Goal: Information Seeking & Learning: Learn about a topic

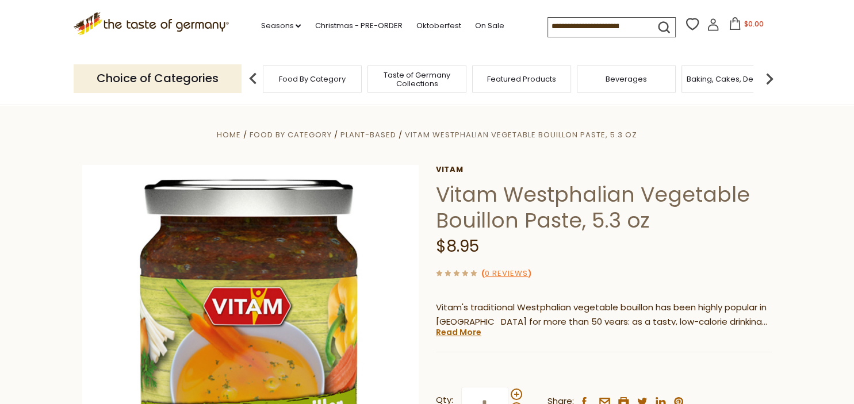
click at [744, 258] on div "$8.95" at bounding box center [604, 246] width 336 height 27
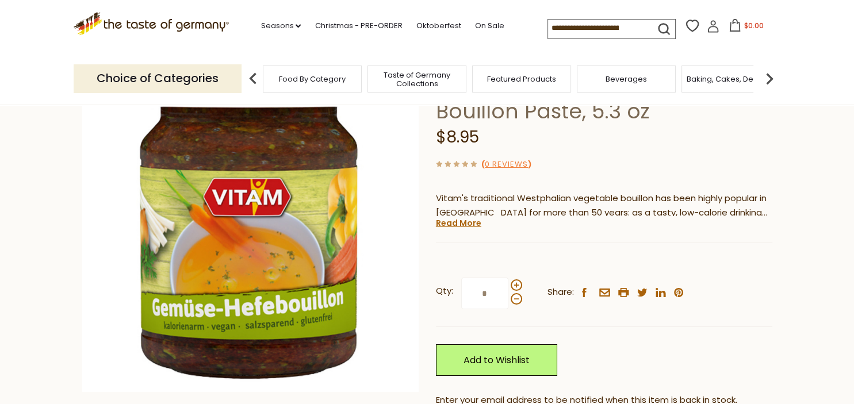
scroll to position [92, 0]
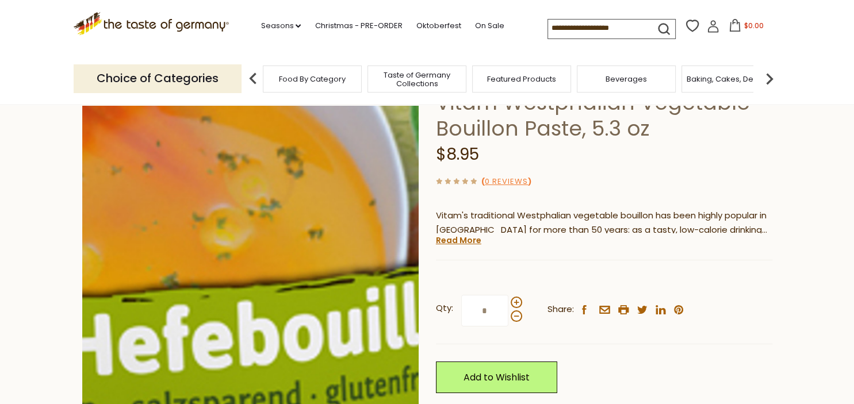
click at [290, 316] on img at bounding box center [250, 241] width 336 height 336
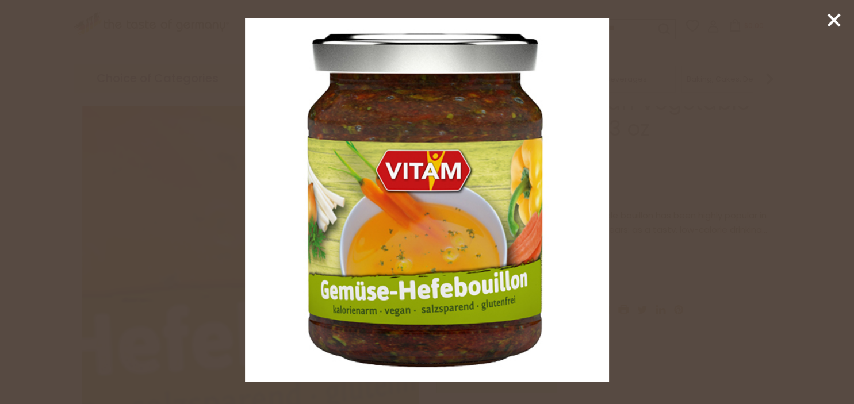
click at [290, 316] on img at bounding box center [427, 200] width 364 height 364
click at [383, 289] on img at bounding box center [427, 200] width 364 height 364
click at [826, 13] on icon at bounding box center [833, 19] width 17 height 17
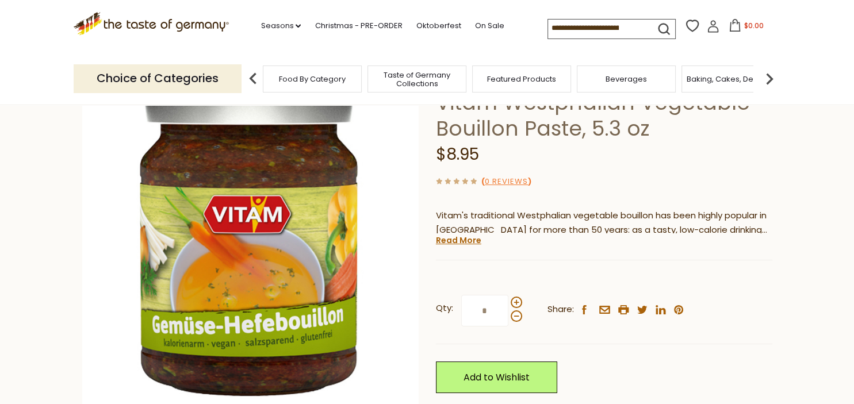
click at [826, 13] on section ".st0{fill:#EDD300;} .st1{fill:#D33E21;} .st0{fill:#EDD300;} .st1{fill:#D33E21;}…" at bounding box center [427, 26] width 854 height 53
click at [466, 246] on link "Read More" at bounding box center [458, 240] width 45 height 11
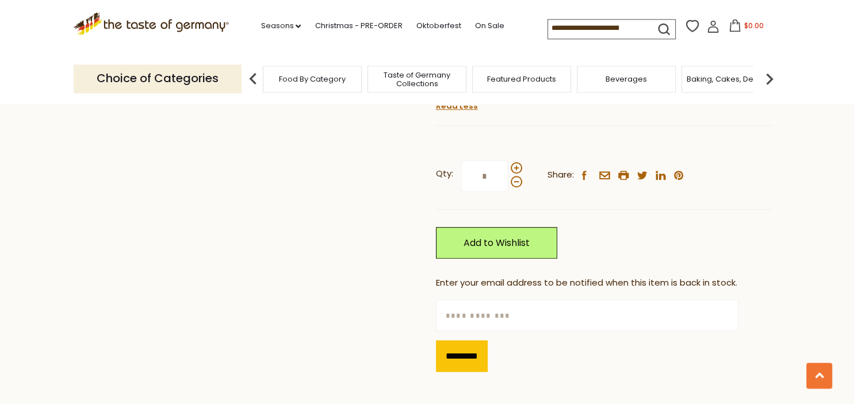
scroll to position [875, 0]
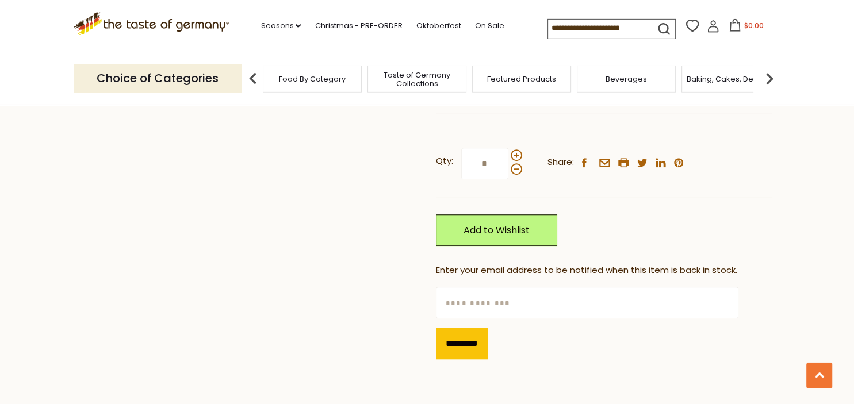
click at [558, 303] on input "text" at bounding box center [587, 303] width 302 height 32
click at [558, 303] on input "*" at bounding box center [587, 303] width 302 height 32
type input "**********"
click at [459, 338] on input "*********" at bounding box center [462, 344] width 52 height 32
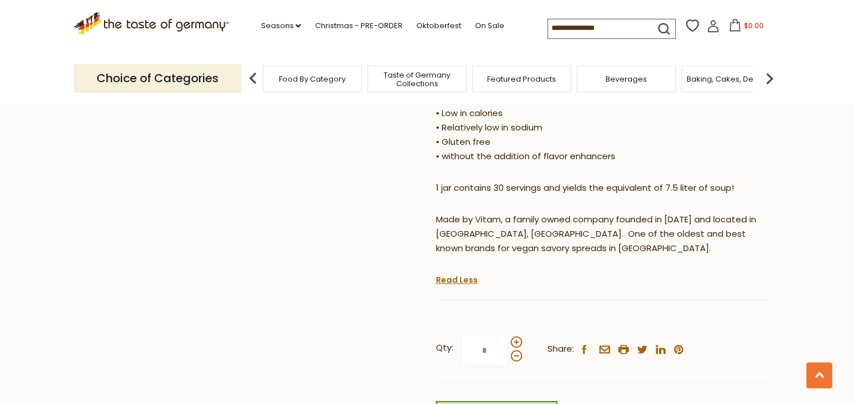
scroll to position [1477, 0]
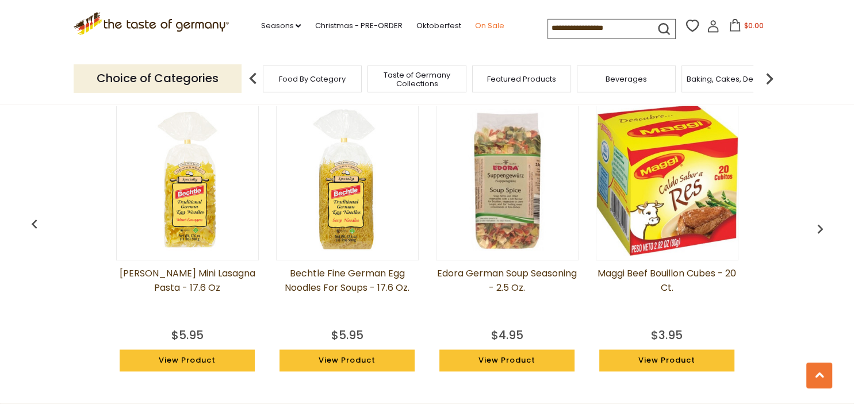
click at [474, 23] on link "On Sale" at bounding box center [488, 26] width 29 height 13
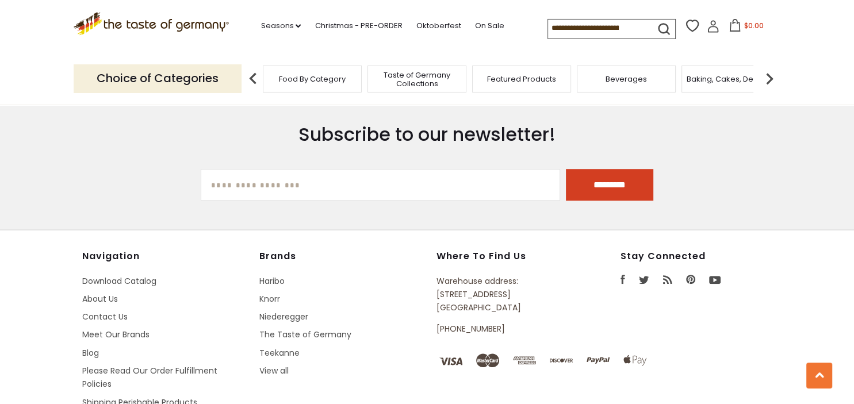
scroll to position [757, 0]
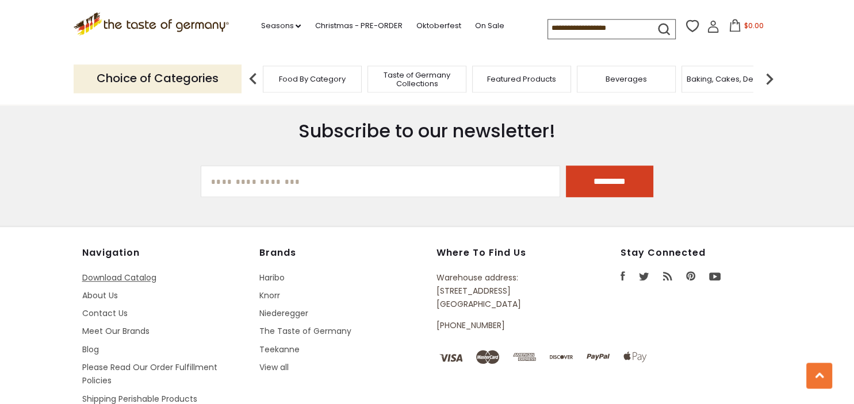
click at [132, 272] on link "Download Catalog" at bounding box center [119, 277] width 74 height 11
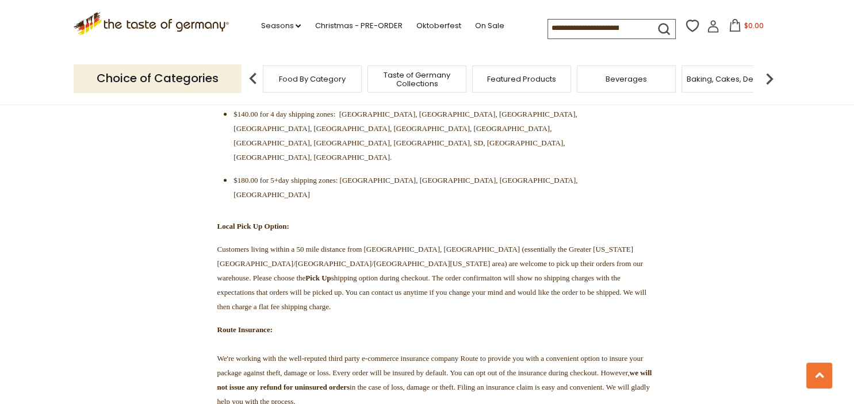
scroll to position [634, 0]
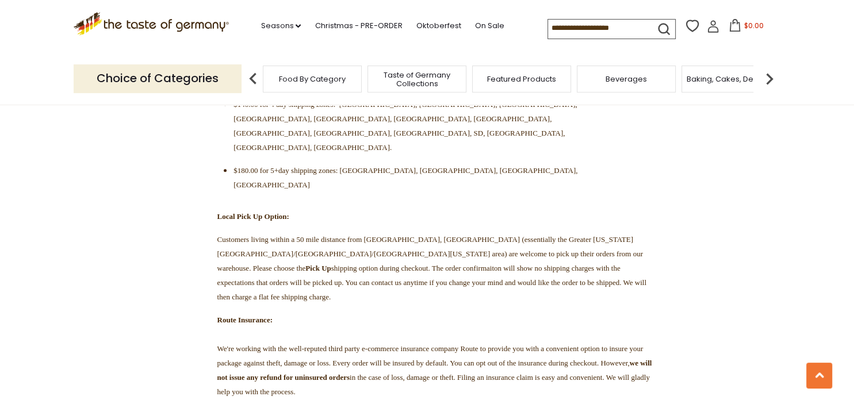
drag, startPoint x: 850, startPoint y: 38, endPoint x: 844, endPoint y: 100, distance: 62.4
click at [844, 100] on header "Free Shipping Starts at $80.00. Varies by Region. Exclusions Apply. Click here …" at bounding box center [427, 52] width 854 height 105
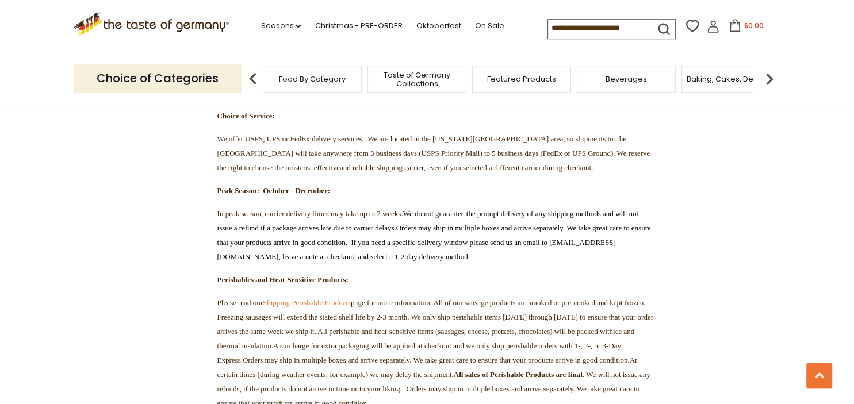
scroll to position [1456, 0]
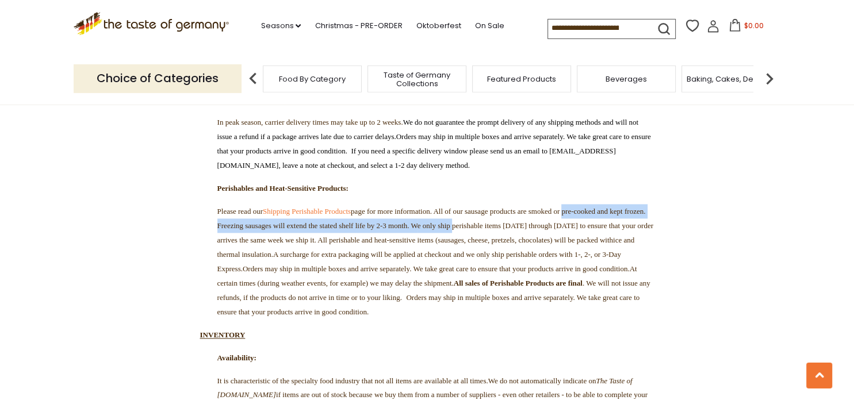
drag, startPoint x: 850, startPoint y: 95, endPoint x: 825, endPoint y: 187, distance: 95.6
click at [825, 187] on section "CURRENT FULFILLMENT TIMES: Orders without Perishable Products: Your order shoul…" at bounding box center [427, 359] width 854 height 3224
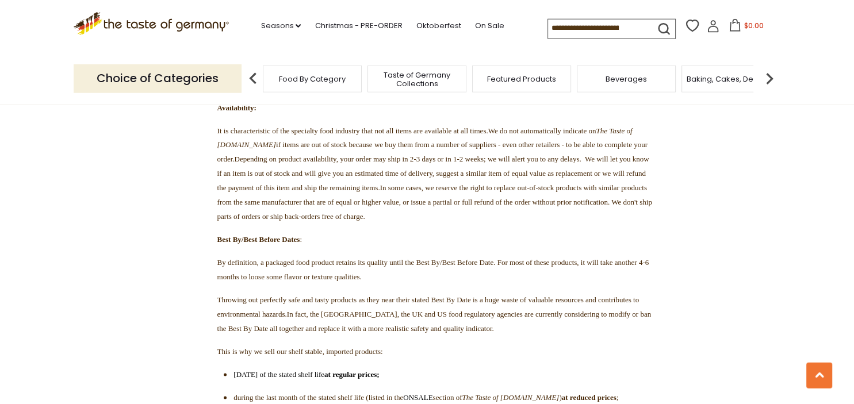
scroll to position [1701, 0]
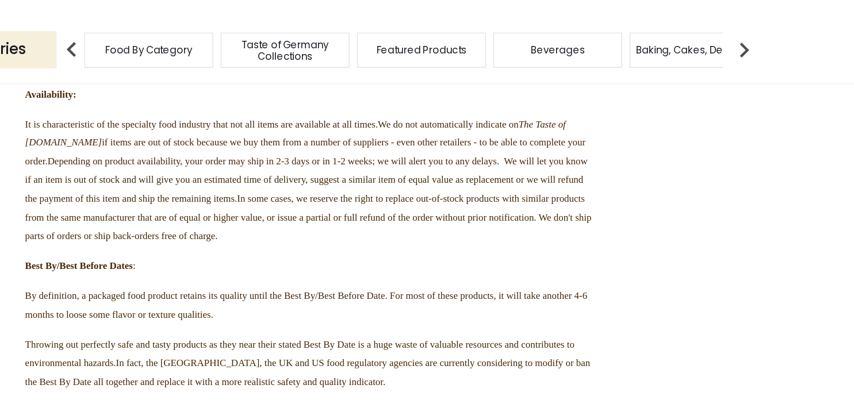
drag, startPoint x: 853, startPoint y: 175, endPoint x: 853, endPoint y: 182, distance: 6.9
drag, startPoint x: 853, startPoint y: 182, endPoint x: 852, endPoint y: 188, distance: 5.9
drag, startPoint x: 852, startPoint y: 178, endPoint x: 850, endPoint y: 186, distance: 8.7
click at [779, 304] on section "CURRENT FULFILLMENT TIMES: Orders without Perishable Products: Your order shoul…" at bounding box center [427, 114] width 854 height 3224
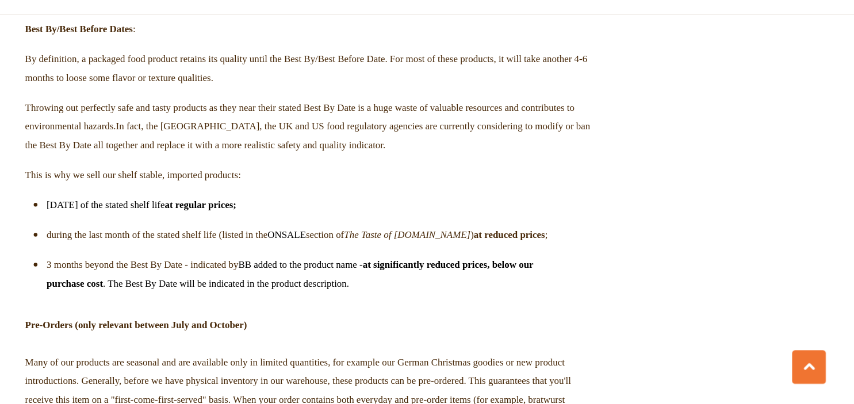
scroll to position [1860, 0]
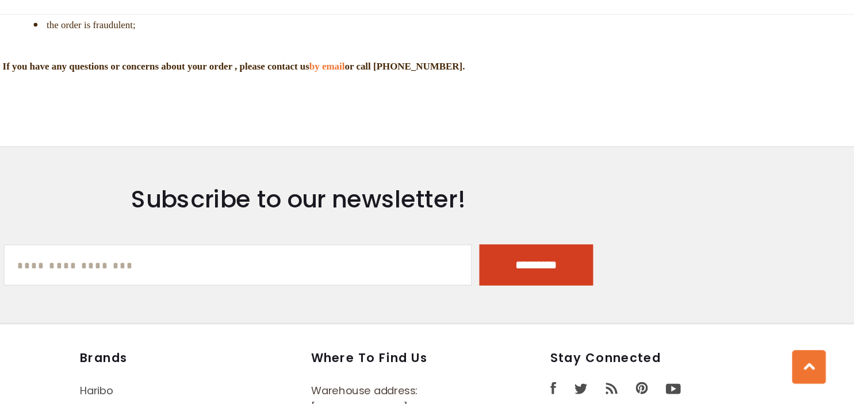
scroll to position [3226, 0]
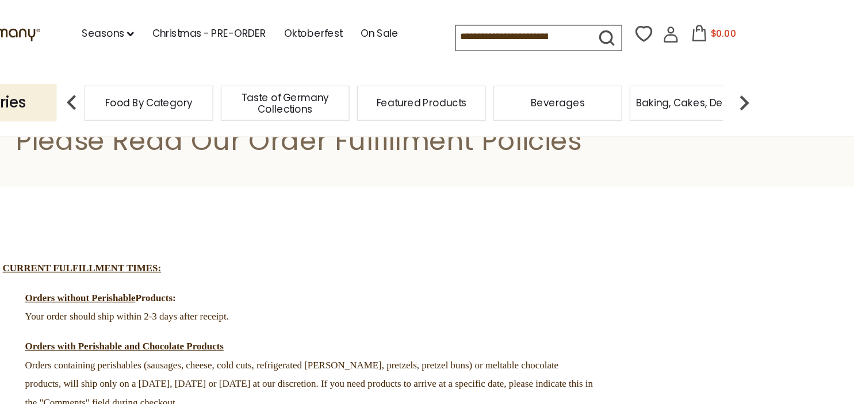
scroll to position [0, 0]
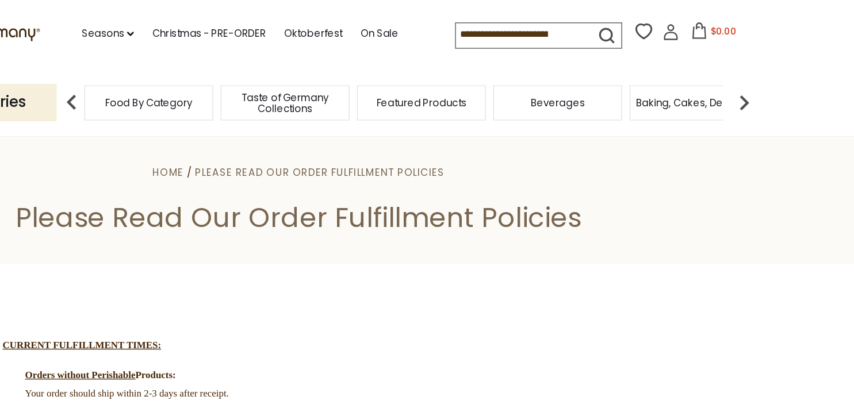
click at [329, 76] on span "Food By Category" at bounding box center [312, 79] width 67 height 9
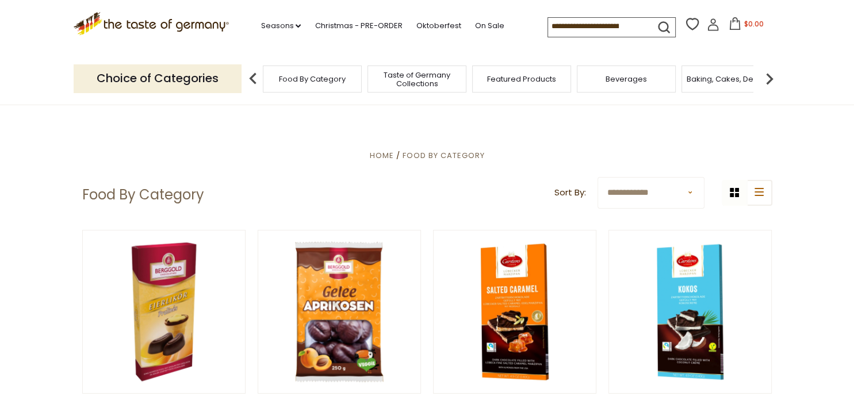
click at [160, 193] on h1 "Food By Category" at bounding box center [143, 194] width 122 height 17
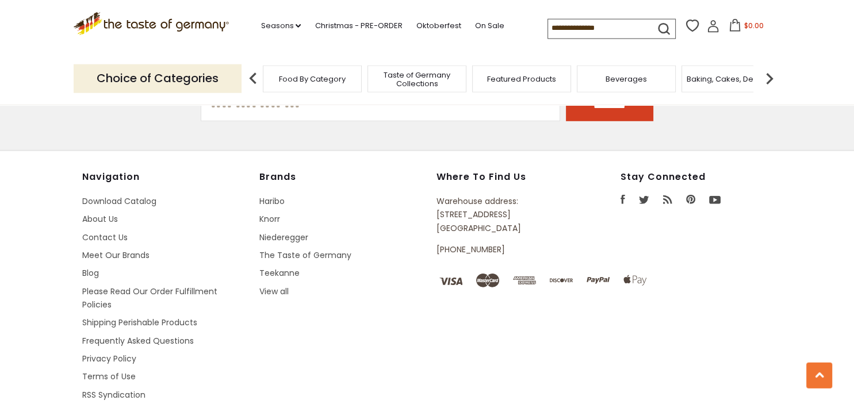
scroll to position [3288, 0]
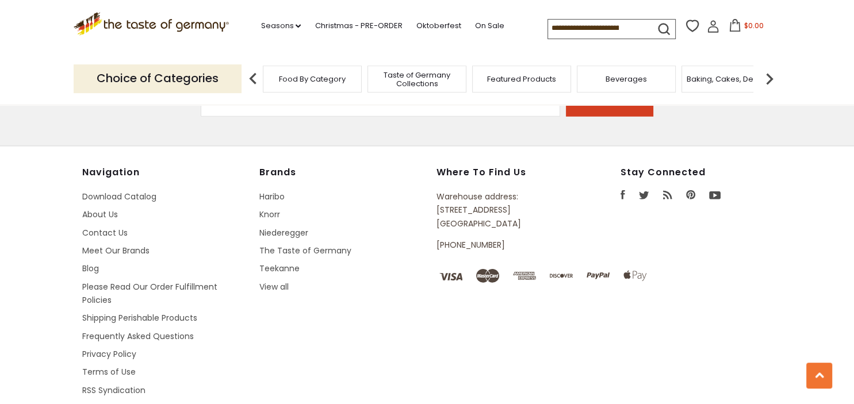
click at [233, 384] on li "RSS Syndication" at bounding box center [165, 390] width 166 height 13
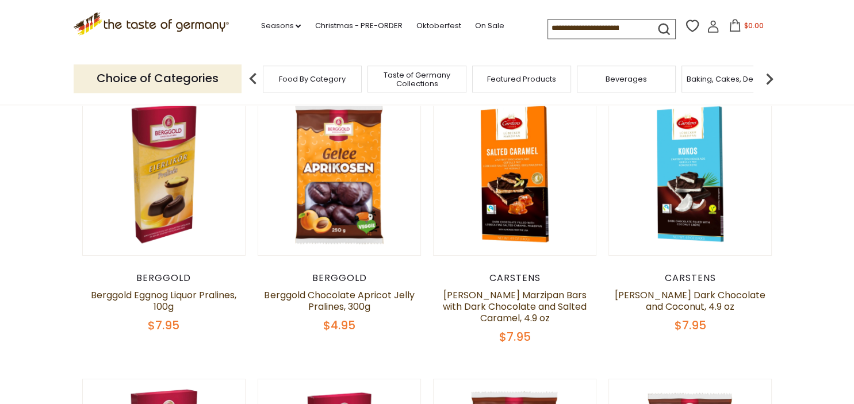
scroll to position [0, 0]
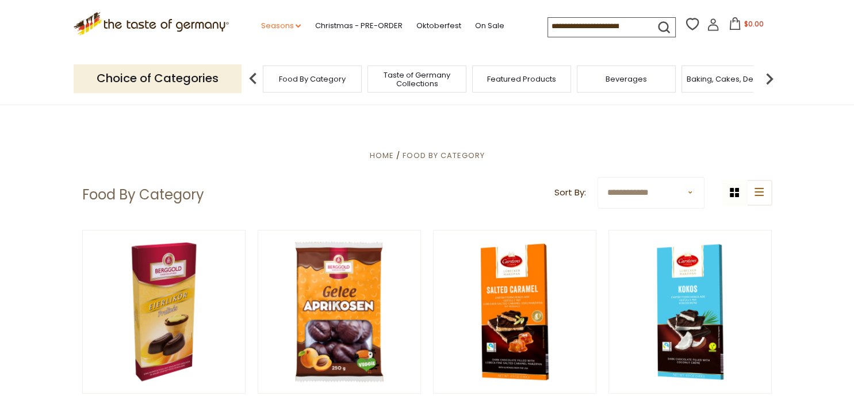
click at [260, 20] on link "Seasons dropdown_arrow" at bounding box center [280, 26] width 40 height 13
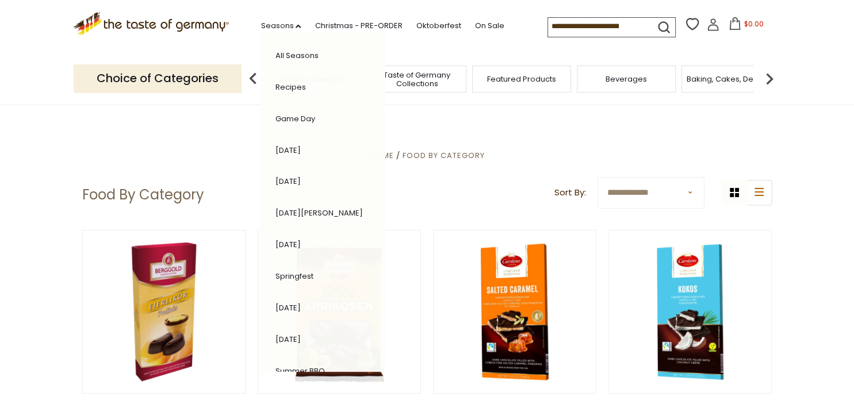
drag, startPoint x: 345, startPoint y: 208, endPoint x: 347, endPoint y: 261, distance: 52.9
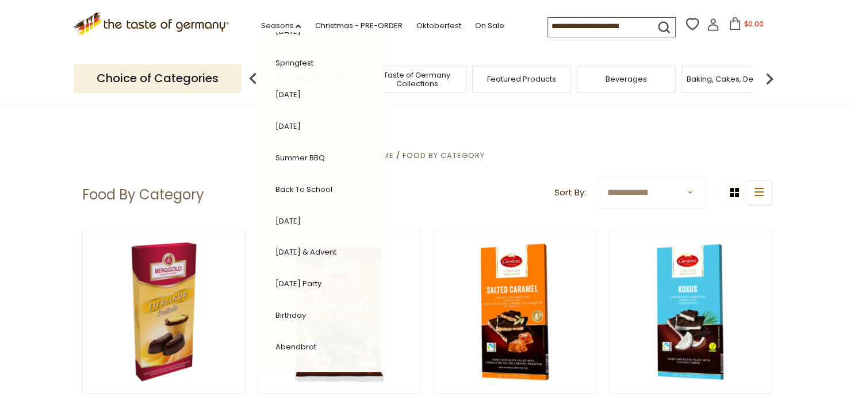
scroll to position [244, 0]
click at [275, 311] on link "Abendbrot" at bounding box center [295, 316] width 41 height 11
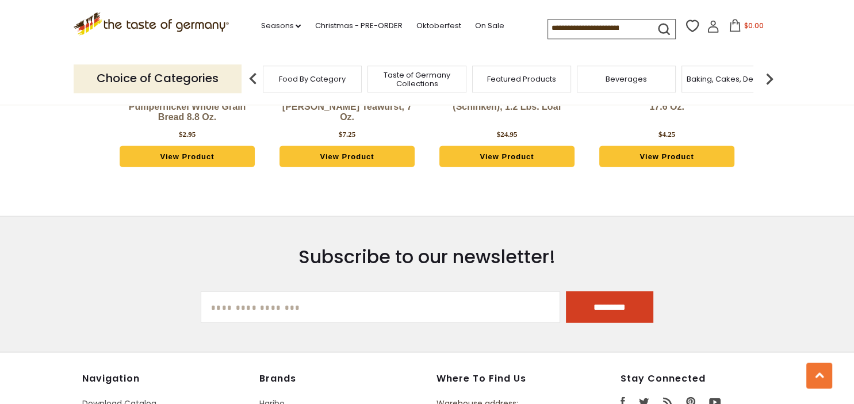
scroll to position [3012, 0]
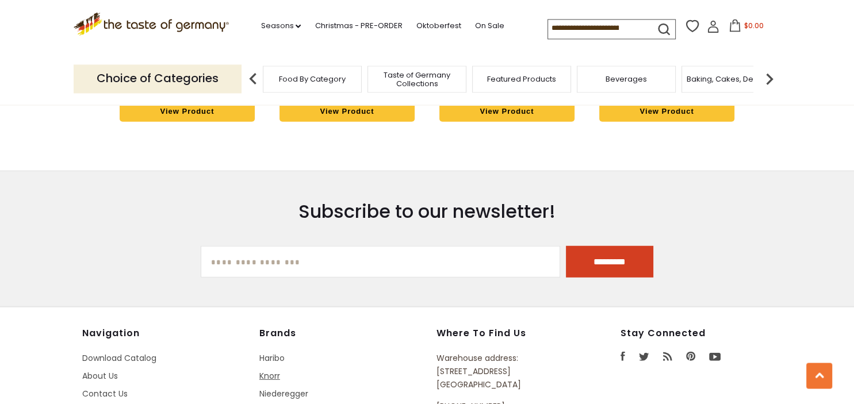
click at [273, 370] on link "Knorr" at bounding box center [269, 375] width 21 height 11
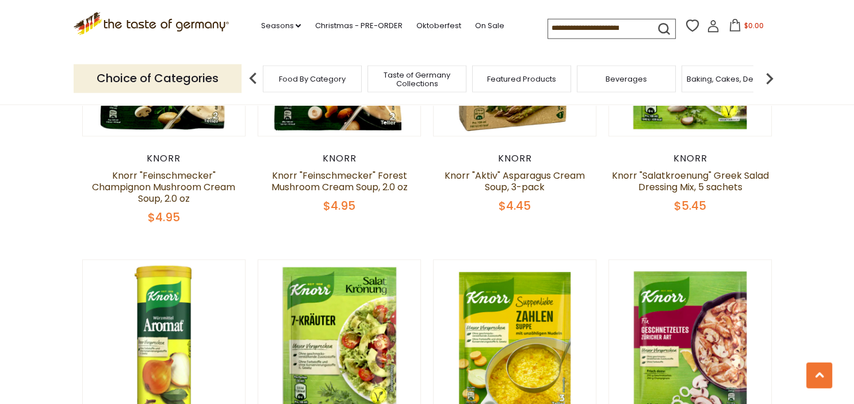
scroll to position [2097, 0]
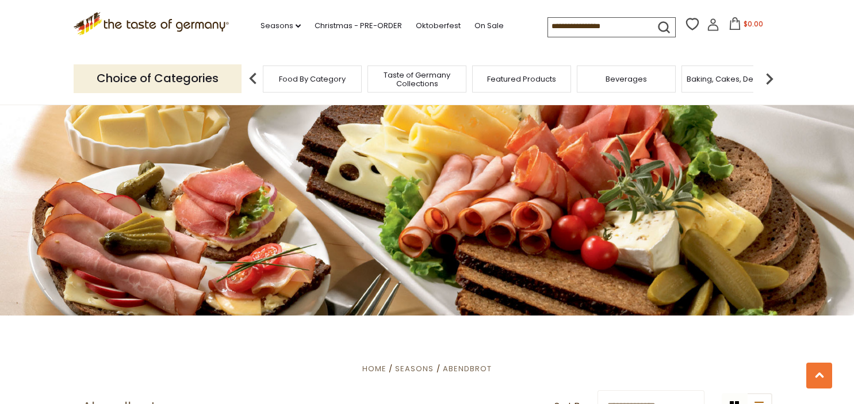
scroll to position [536, 0]
